Goal: Task Accomplishment & Management: Use online tool/utility

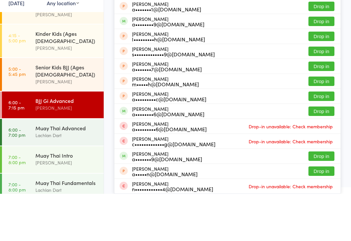
scroll to position [231, 0]
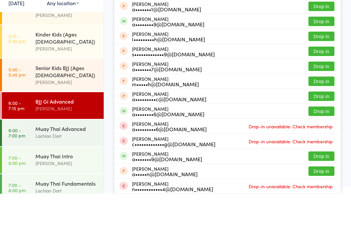
type input "[PERSON_NAME] che"
click at [188, 23] on div "a••••••••••1@[DOMAIN_NAME]" at bounding box center [170, 25] width 76 height 5
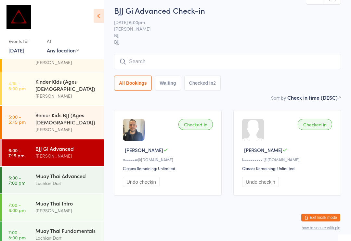
click at [54, 152] on div "[PERSON_NAME]" at bounding box center [66, 155] width 63 height 7
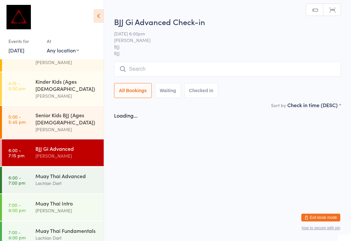
scroll to position [0, 0]
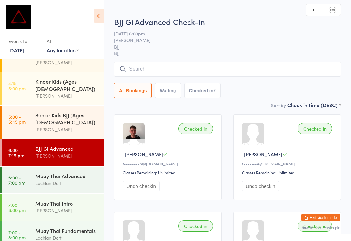
click at [147, 71] on input "search" at bounding box center [227, 68] width 227 height 15
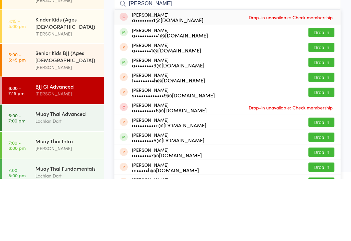
type input "[PERSON_NAME]"
click at [319, 90] on button "Drop in" at bounding box center [321, 94] width 26 height 9
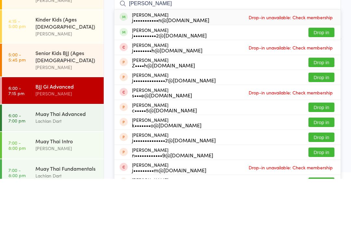
type input "[PERSON_NAME]"
click at [322, 90] on button "Drop in" at bounding box center [321, 94] width 26 height 9
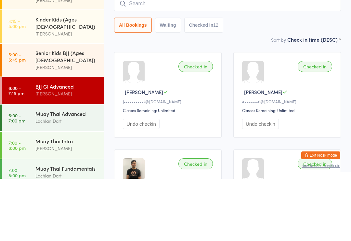
scroll to position [62, 0]
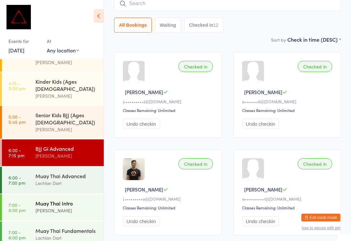
click at [73, 199] on div "Muay Thai Intro" at bounding box center [66, 202] width 63 height 7
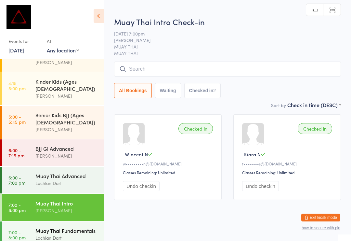
click at [71, 234] on div "Lachlan Dart" at bounding box center [66, 237] width 63 height 7
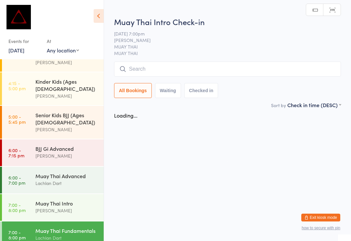
click at [255, 67] on input "search" at bounding box center [227, 68] width 227 height 15
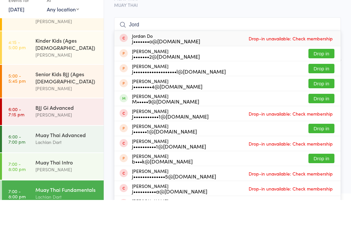
type input "Jord"
click at [323, 135] on button "Drop in" at bounding box center [321, 139] width 26 height 9
